Goal: Information Seeking & Learning: Find specific fact

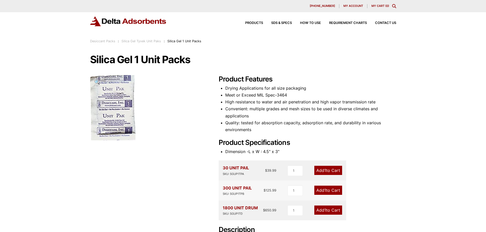
click at [239, 175] on div "SKU: SGUP1TPA" at bounding box center [236, 174] width 26 height 5
drag, startPoint x: 239, startPoint y: 175, endPoint x: 162, endPoint y: 160, distance: 78.1
click at [162, 160] on div "Silica Gel 1 Unit Packs 🔍 Product Features Drying Applications for all size pac…" at bounding box center [243, 169] width 306 height 231
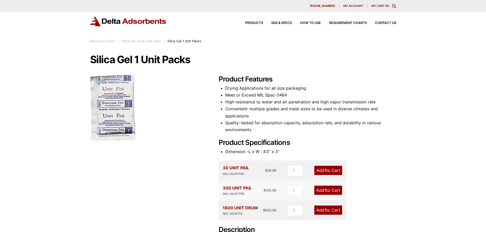
click at [241, 172] on div "SKU: SGUP1TPA" at bounding box center [236, 174] width 26 height 5
copy div "SGUP1TPA"
